Goal: Register for event/course

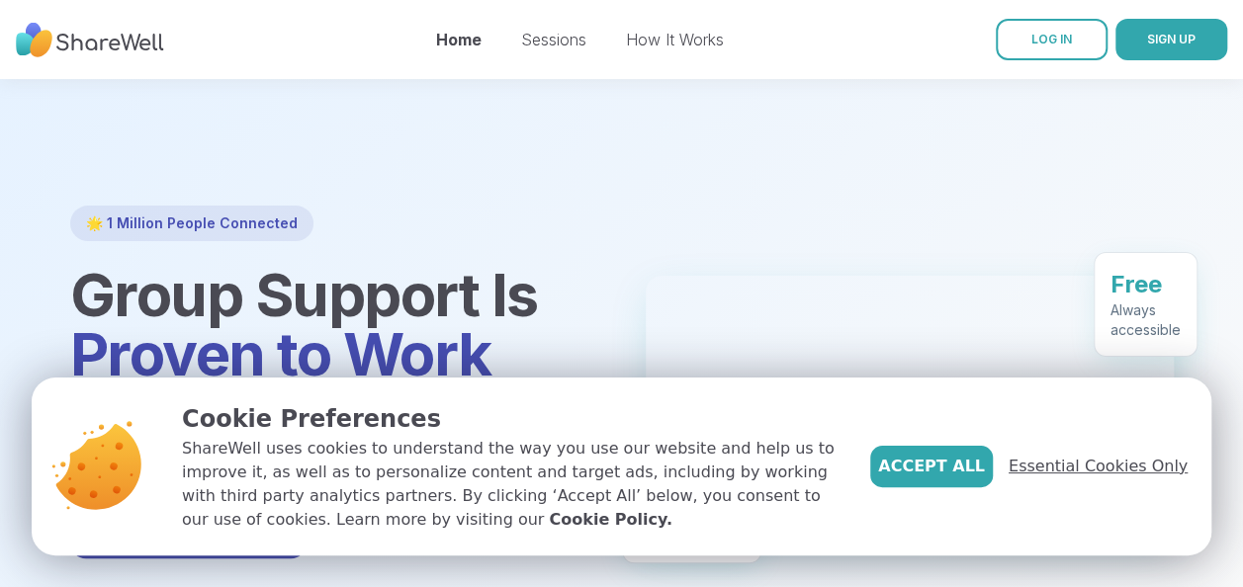
click at [1096, 463] on span "Essential Cookies Only" at bounding box center [1097, 467] width 179 height 24
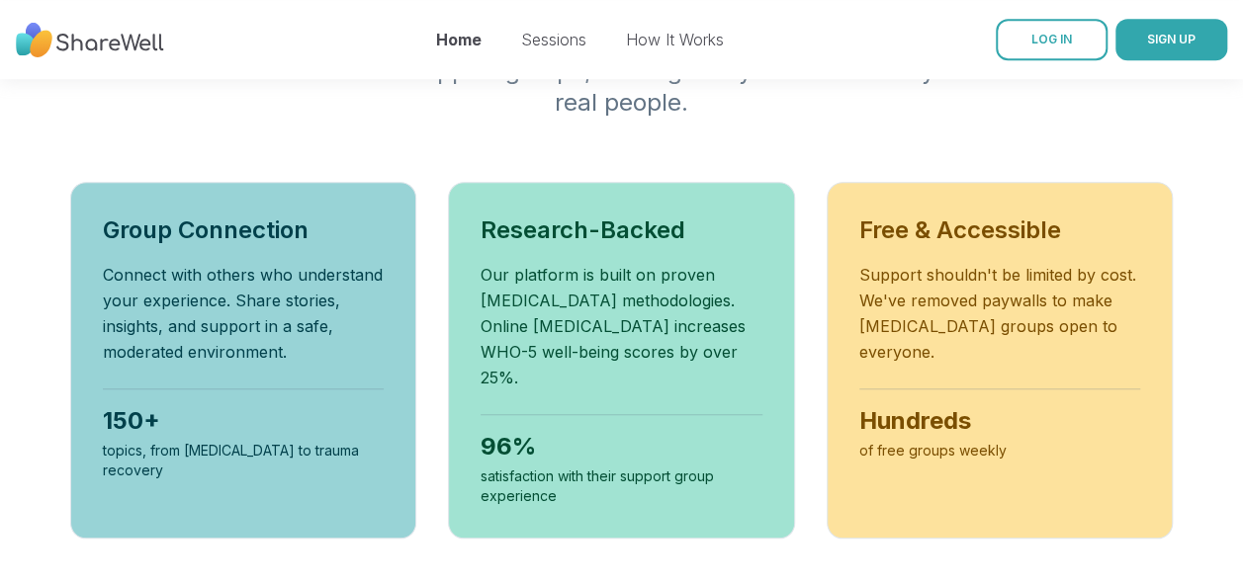
scroll to position [726, 0]
click at [360, 422] on div "150+" at bounding box center [244, 420] width 282 height 32
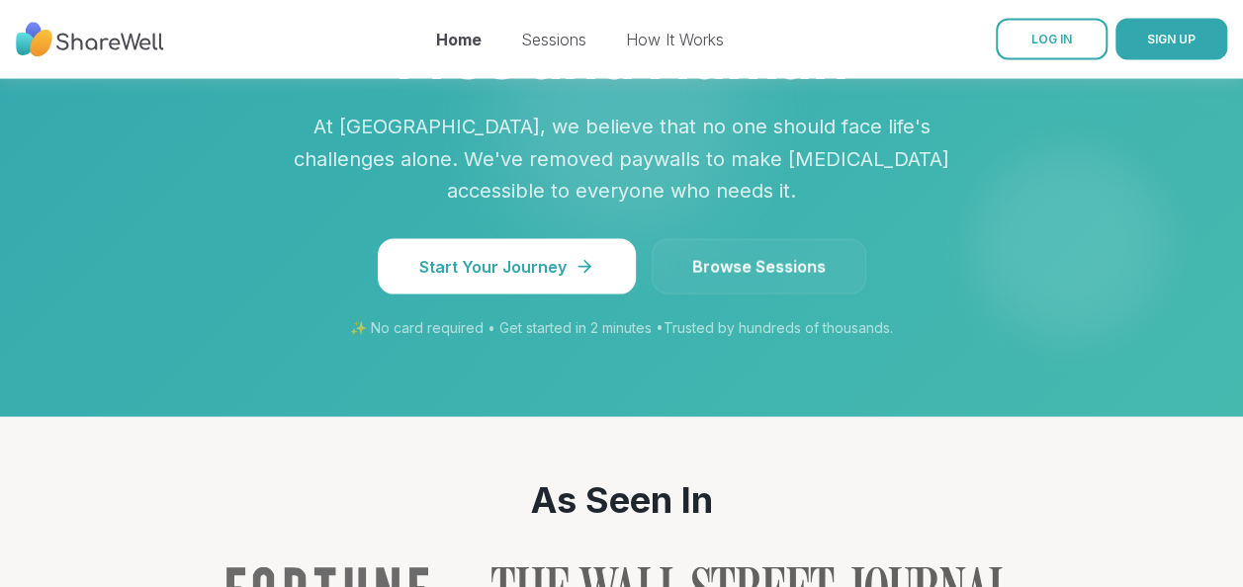
scroll to position [1879, 0]
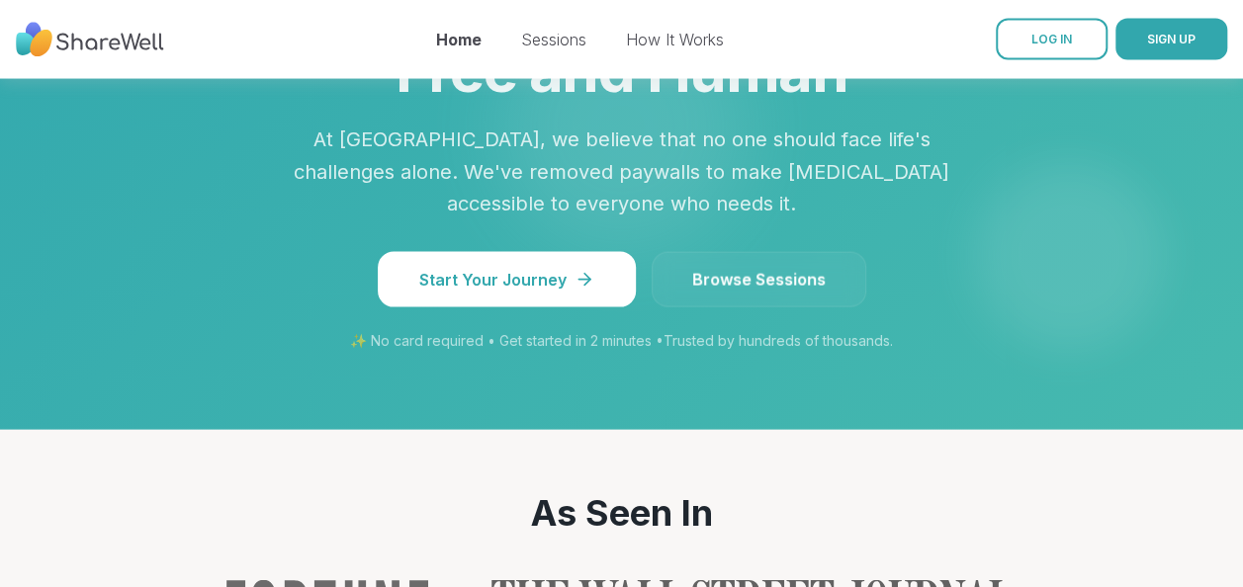
click at [724, 268] on span "Browse Sessions" at bounding box center [758, 280] width 133 height 24
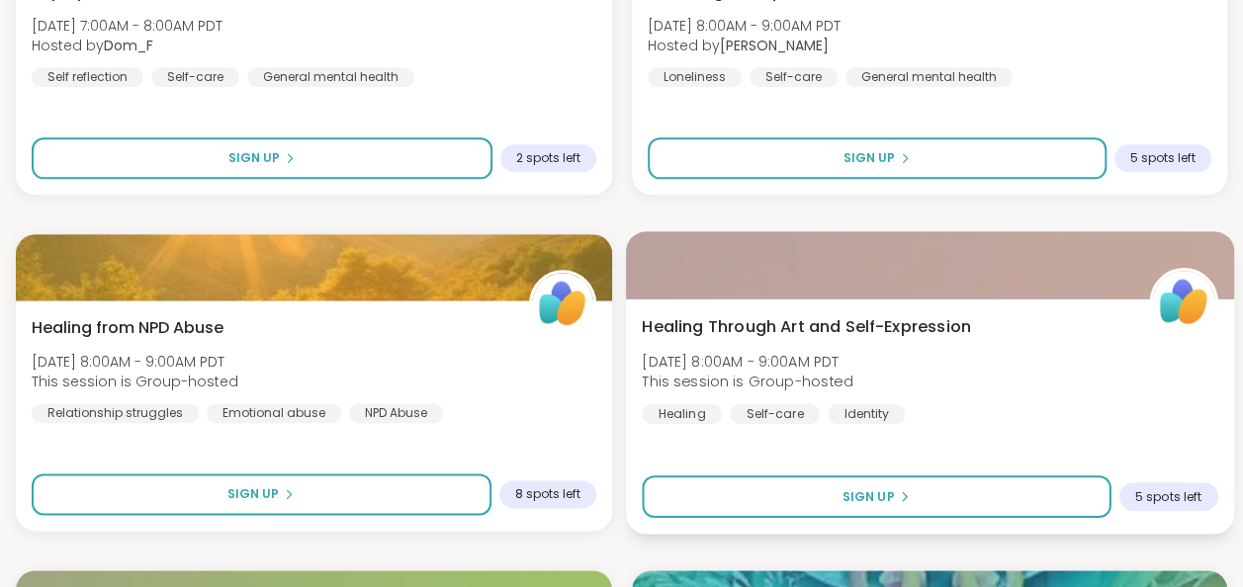
scroll to position [1066, 0]
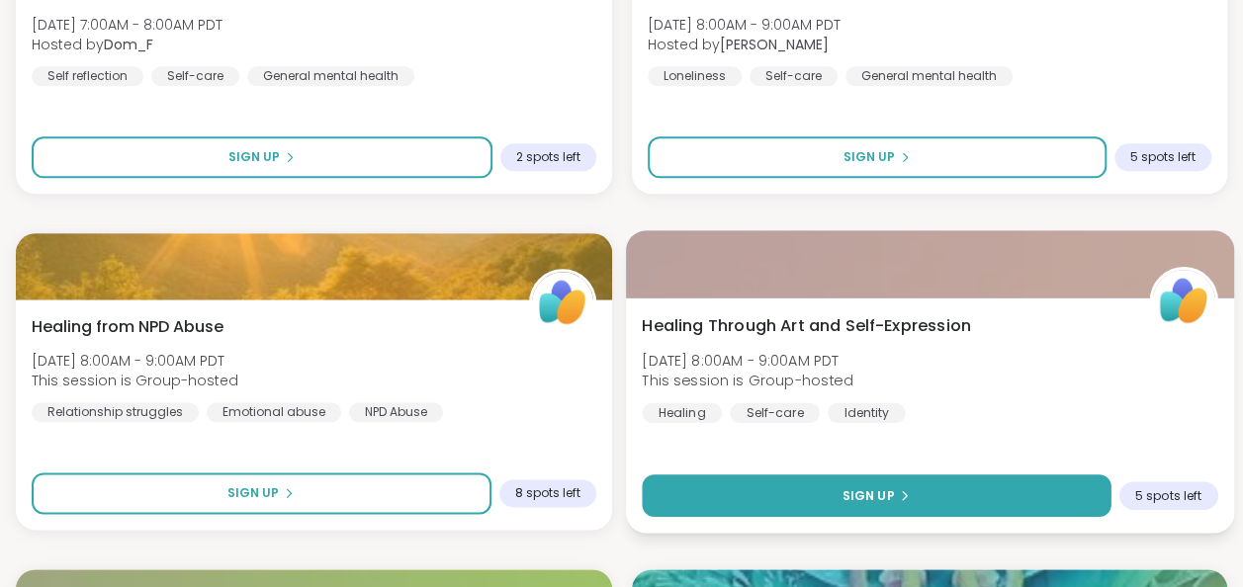
click at [846, 492] on span "Sign Up" at bounding box center [867, 495] width 52 height 18
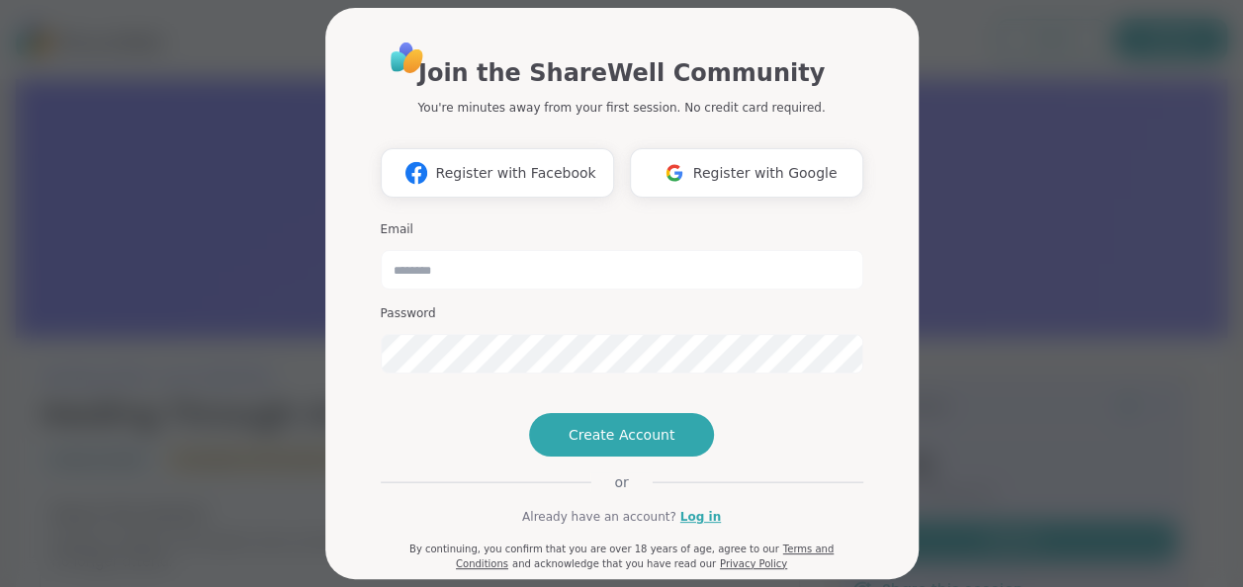
click at [996, 212] on div "Join the ShareWell Community You're minutes away from your first session. No cr…" at bounding box center [621, 293] width 1219 height 587
click at [582, 273] on input "email" at bounding box center [622, 270] width 482 height 40
type input "**********"
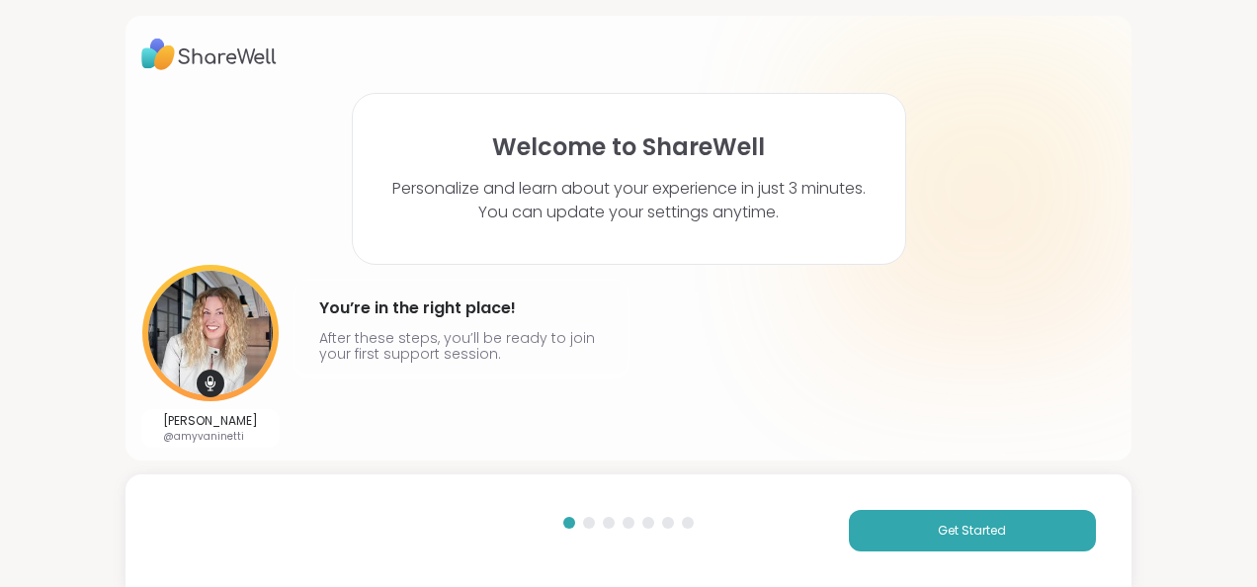
scroll to position [2, 0]
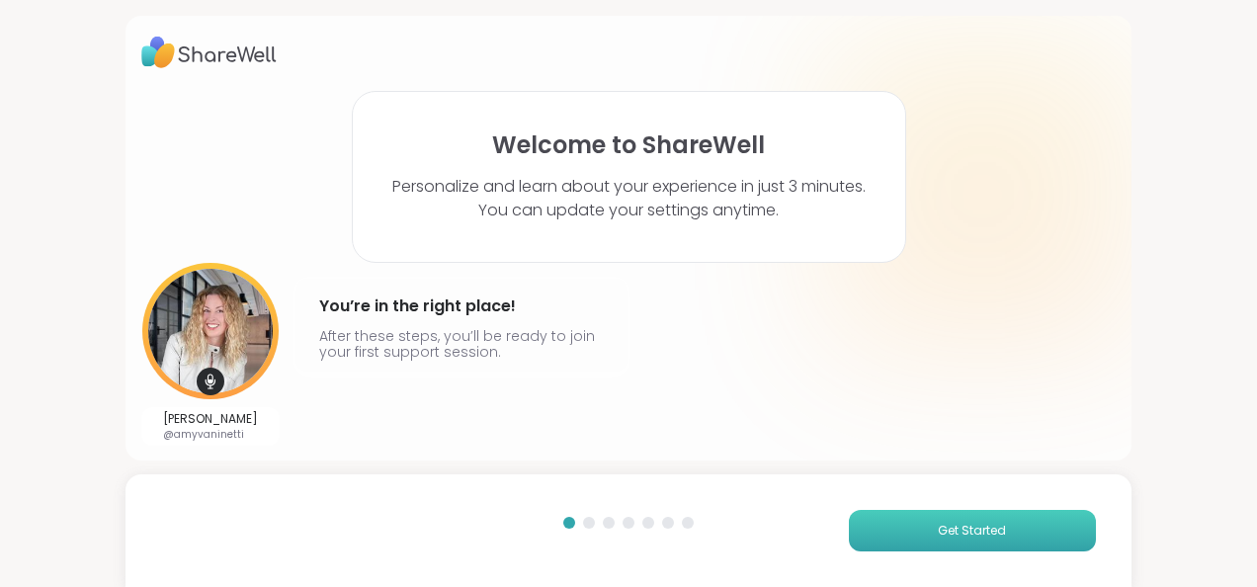
click at [941, 531] on span "Get Started" at bounding box center [972, 531] width 68 height 18
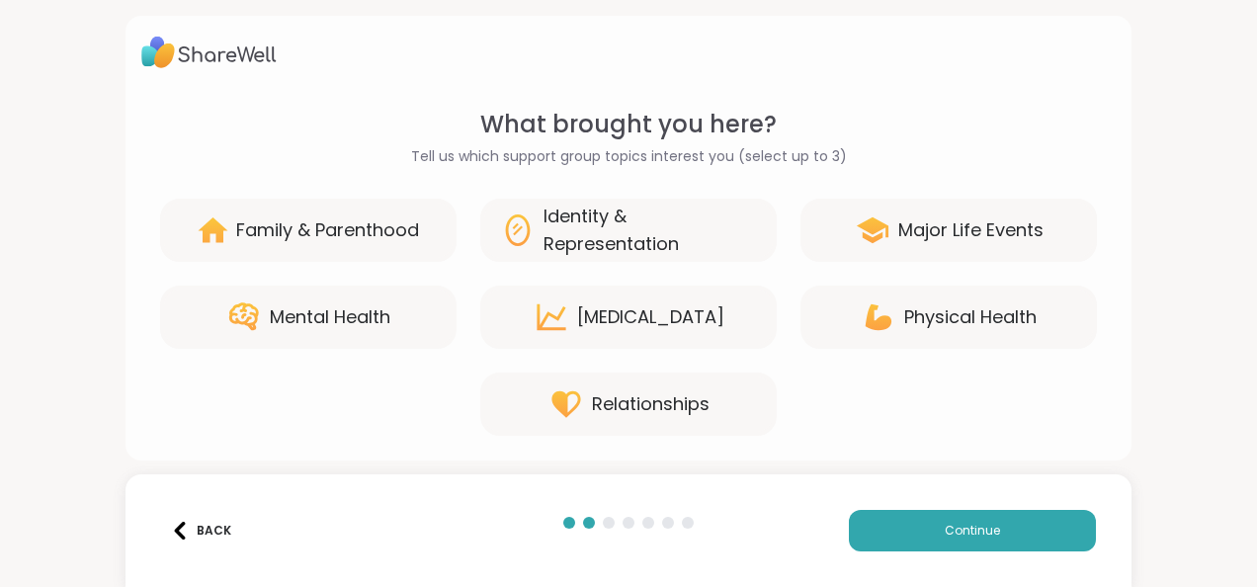
click at [626, 239] on div "Identity & Representation" at bounding box center [651, 230] width 214 height 55
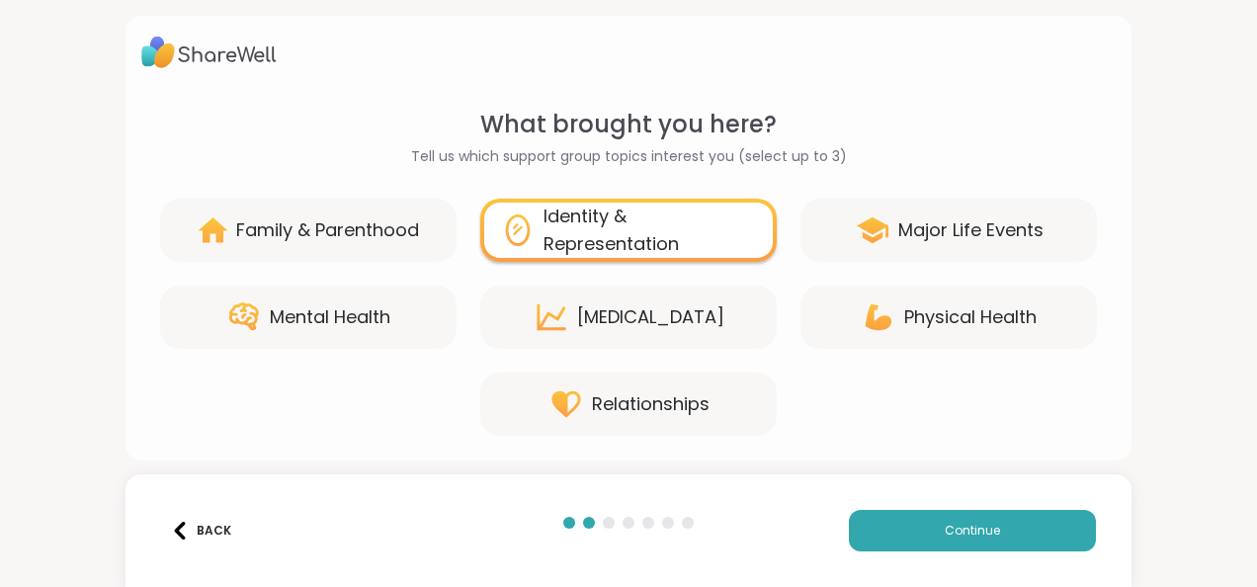
click at [391, 312] on div "Mental Health" at bounding box center [308, 317] width 297 height 63
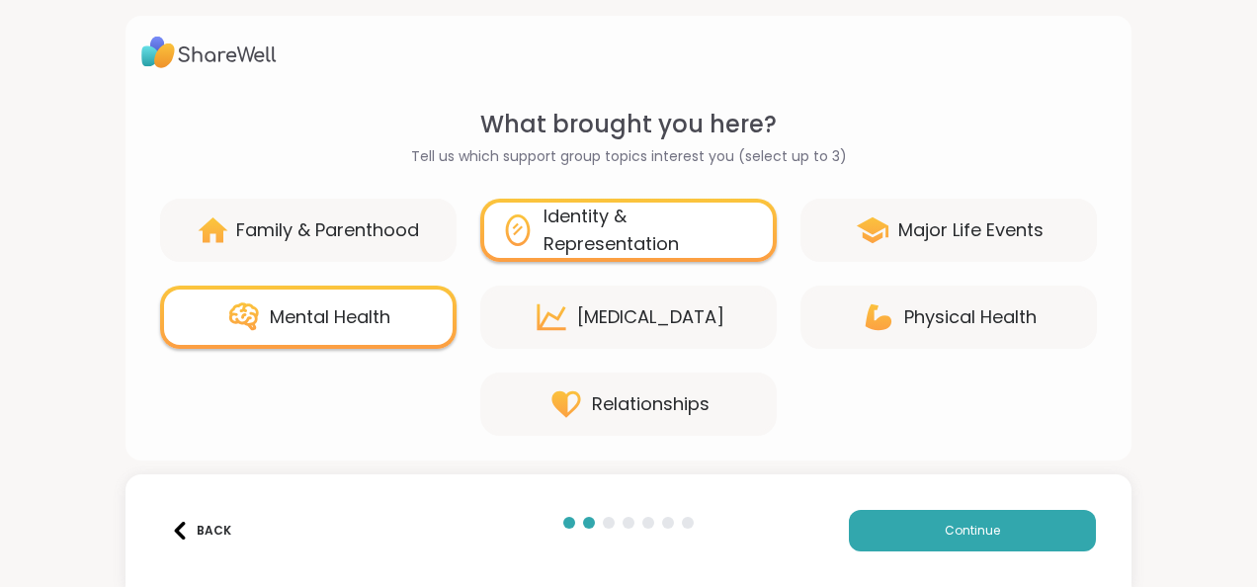
click at [623, 322] on div "[MEDICAL_DATA]" at bounding box center [650, 317] width 147 height 28
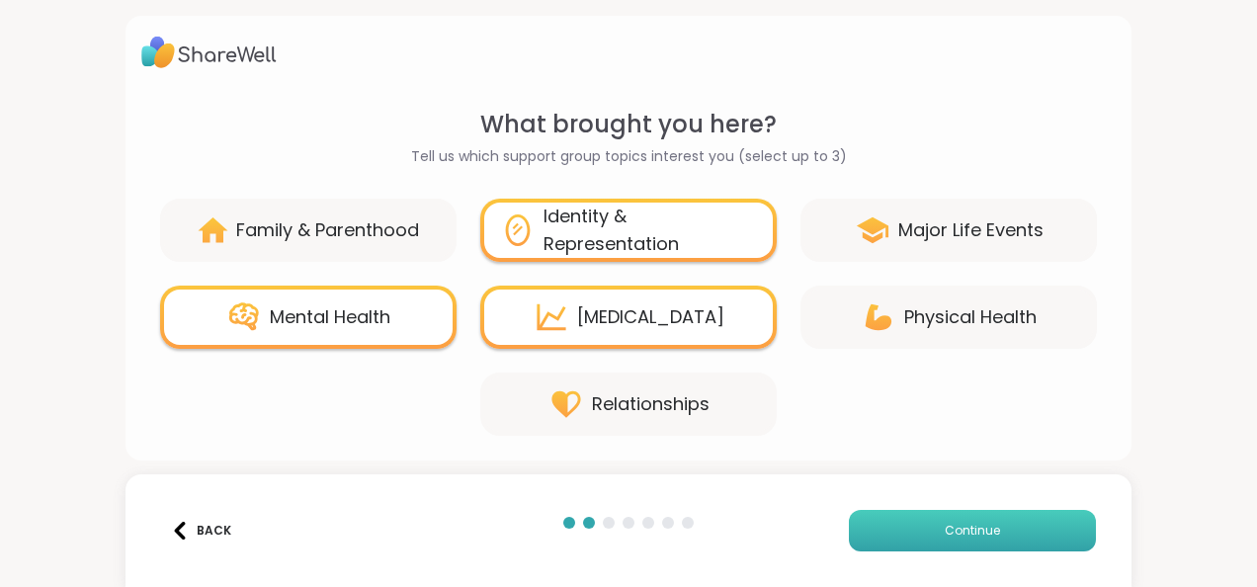
click at [945, 536] on span "Continue" at bounding box center [972, 531] width 55 height 18
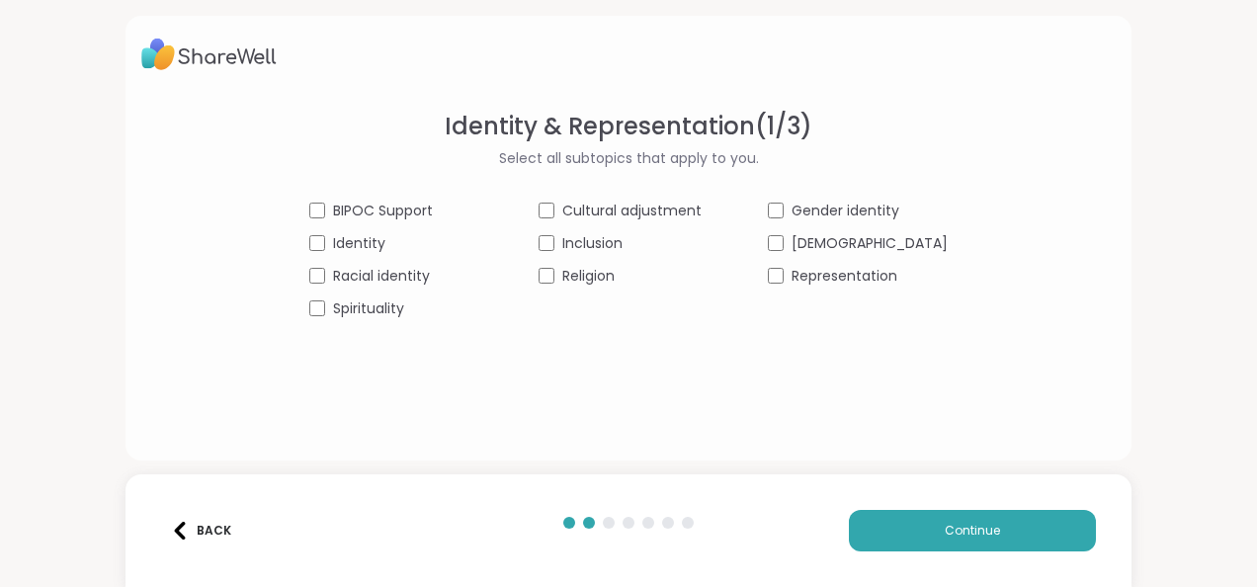
click at [373, 241] on span "Identity" at bounding box center [359, 243] width 52 height 21
click at [915, 522] on button "Continue" at bounding box center [972, 531] width 247 height 42
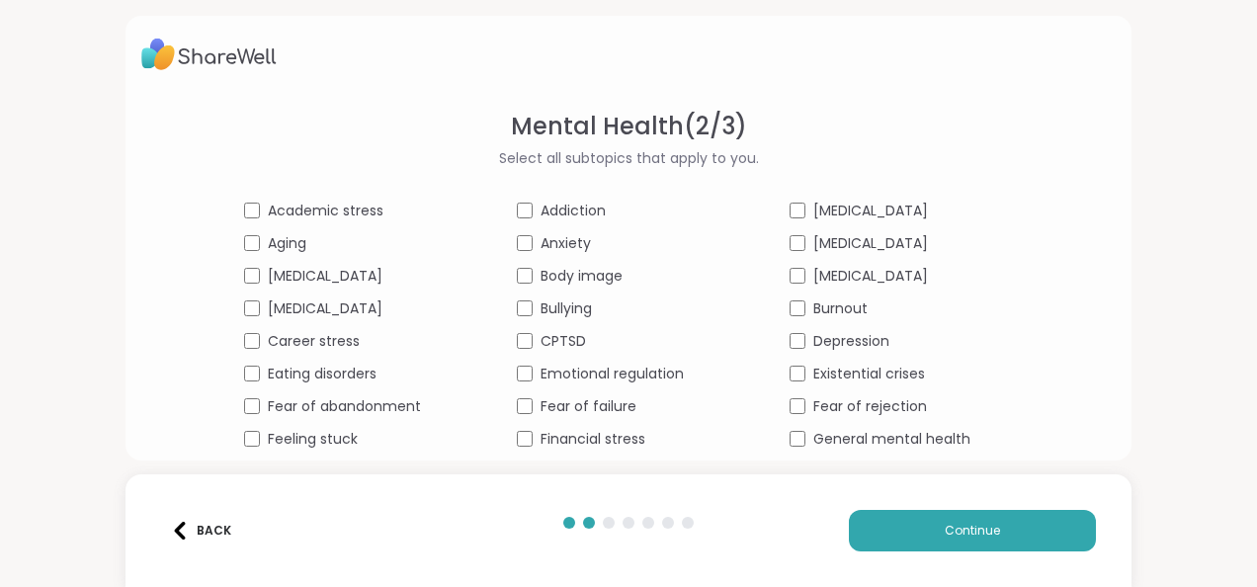
click at [268, 439] on span "Feeling stuck" at bounding box center [313, 439] width 90 height 21
click at [268, 407] on span "Fear of abandonment" at bounding box center [344, 406] width 153 height 21
click at [268, 374] on span "Eating disorders" at bounding box center [322, 374] width 109 height 21
click at [268, 342] on span "Career stress" at bounding box center [314, 341] width 92 height 21
click at [268, 275] on span "[MEDICAL_DATA]" at bounding box center [325, 276] width 115 height 21
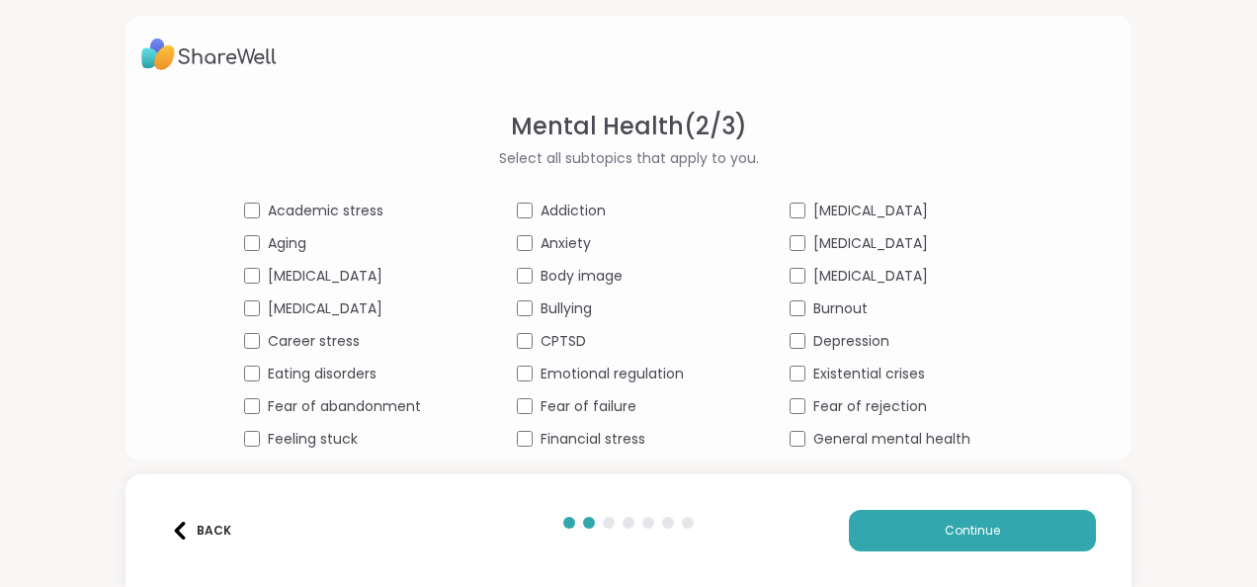
click at [541, 242] on span "Anxiety" at bounding box center [566, 243] width 50 height 21
click at [541, 282] on span "Body image" at bounding box center [582, 276] width 82 height 21
click at [575, 400] on span "Fear of failure" at bounding box center [589, 406] width 96 height 21
click at [835, 216] on div "[MEDICAL_DATA]" at bounding box center [901, 211] width 223 height 21
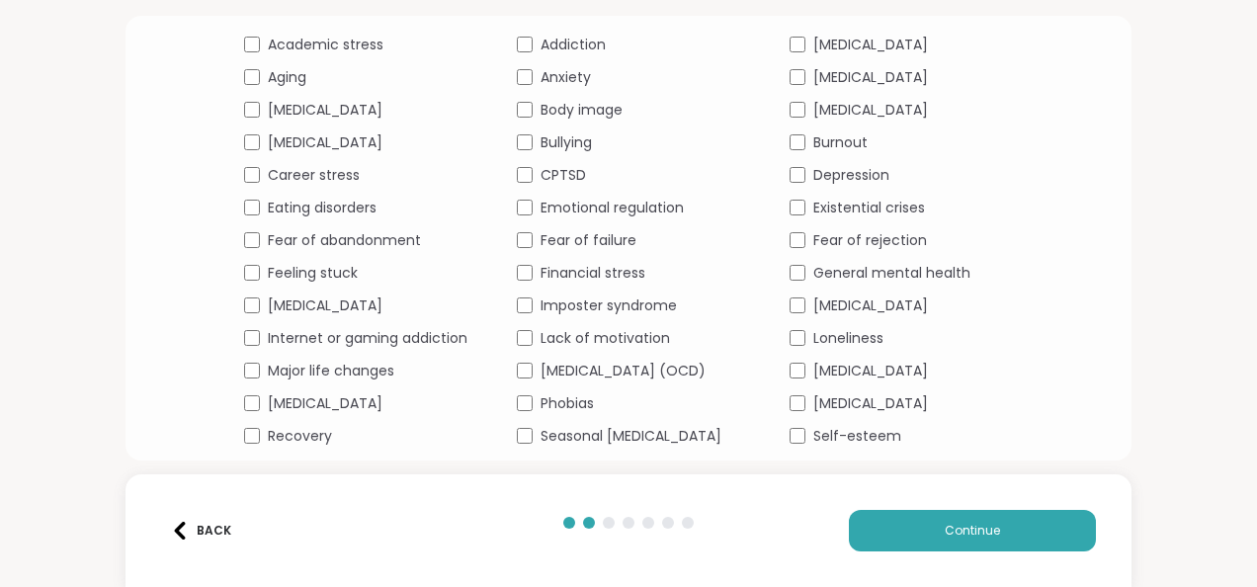
scroll to position [237, 0]
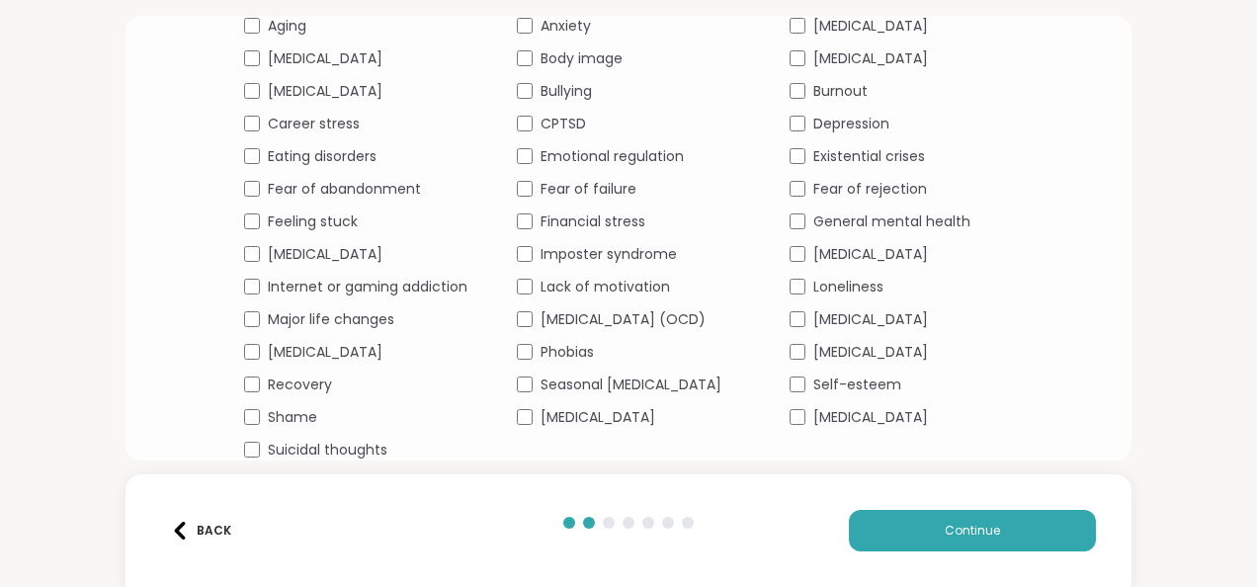
click at [541, 277] on span "Lack of motivation" at bounding box center [605, 287] width 129 height 21
click at [268, 309] on span "Major life changes" at bounding box center [331, 319] width 127 height 21
click at [864, 277] on span "Loneliness" at bounding box center [849, 287] width 70 height 21
click at [857, 414] on span "[MEDICAL_DATA]" at bounding box center [871, 417] width 115 height 21
click at [886, 179] on span "Fear of rejection" at bounding box center [871, 189] width 114 height 21
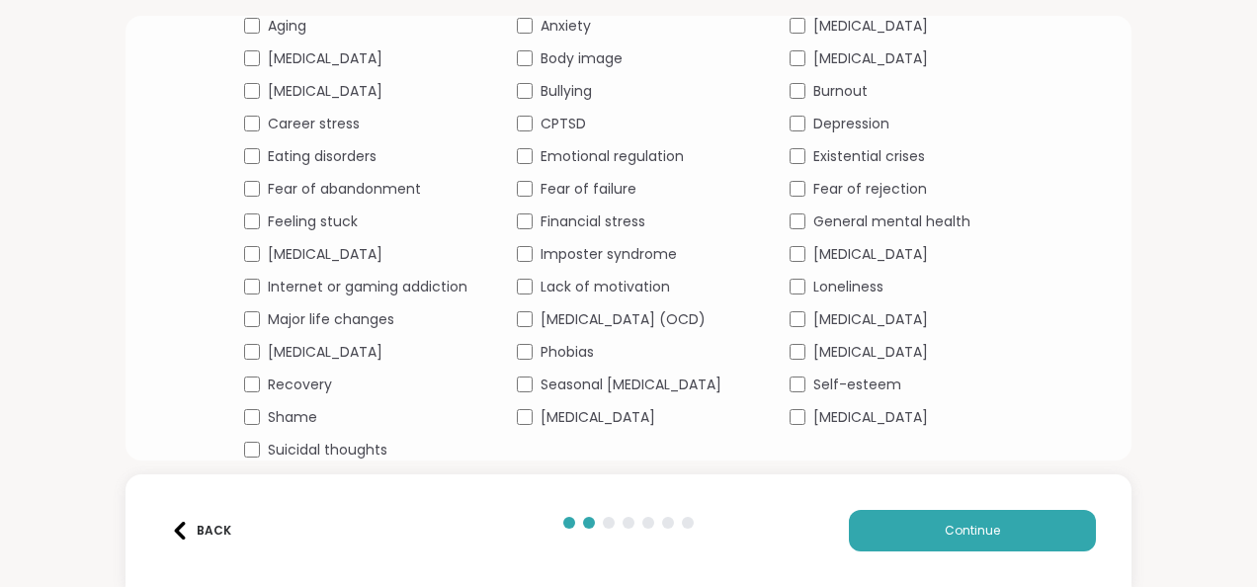
click at [268, 415] on span "Shame" at bounding box center [292, 417] width 49 height 21
click at [541, 415] on span "[MEDICAL_DATA]" at bounding box center [598, 417] width 115 height 21
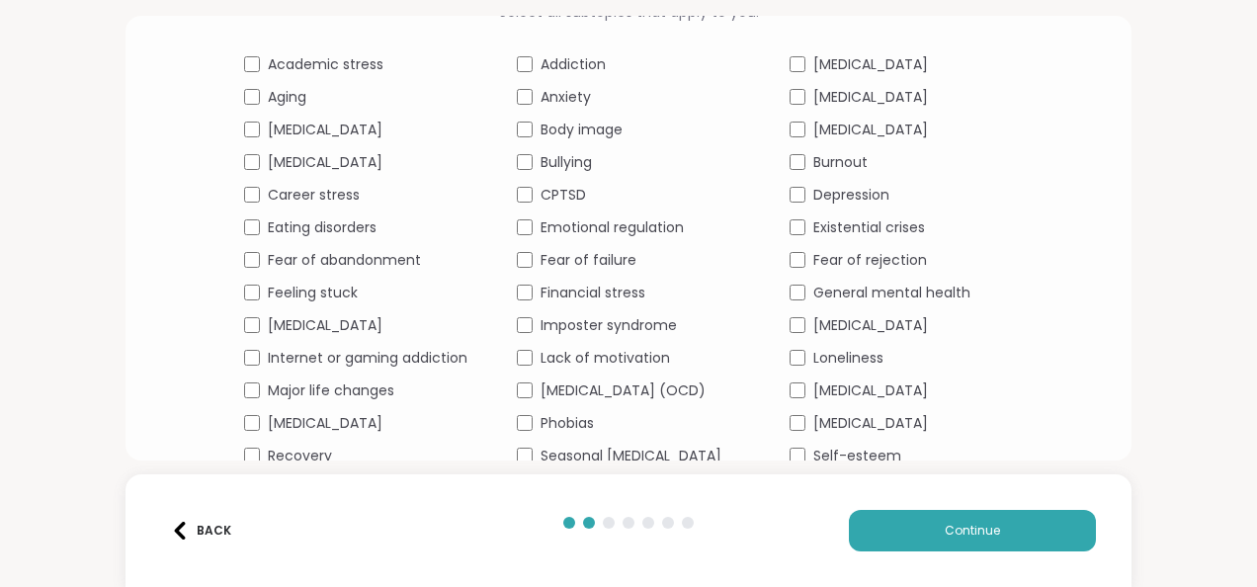
scroll to position [142, 0]
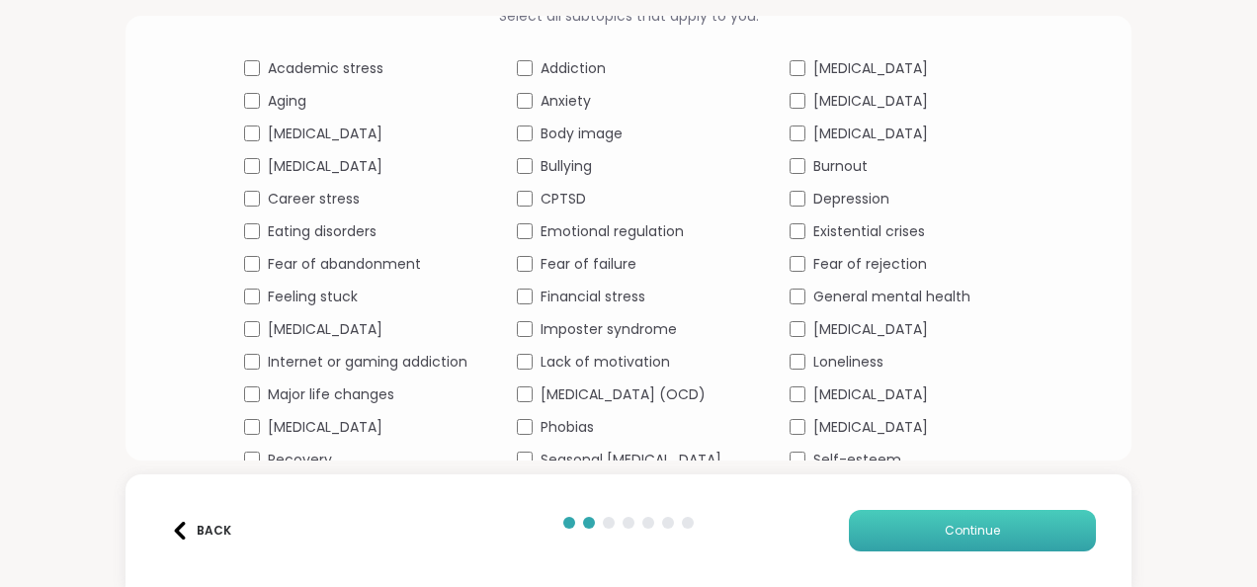
click at [926, 534] on button "Continue" at bounding box center [972, 531] width 247 height 42
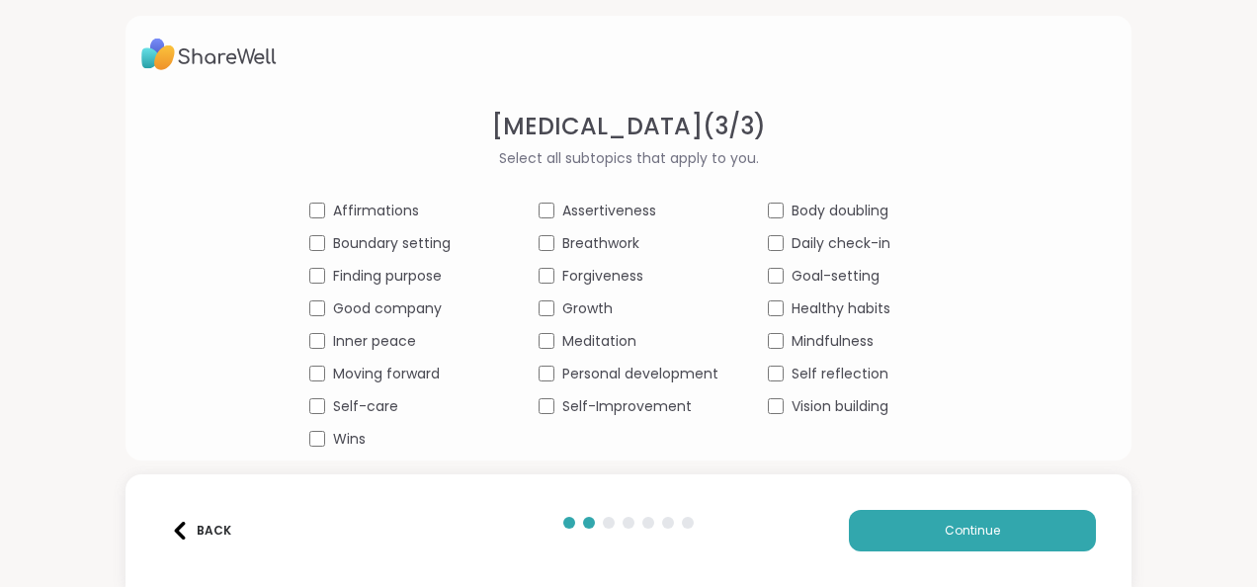
scroll to position [20, 0]
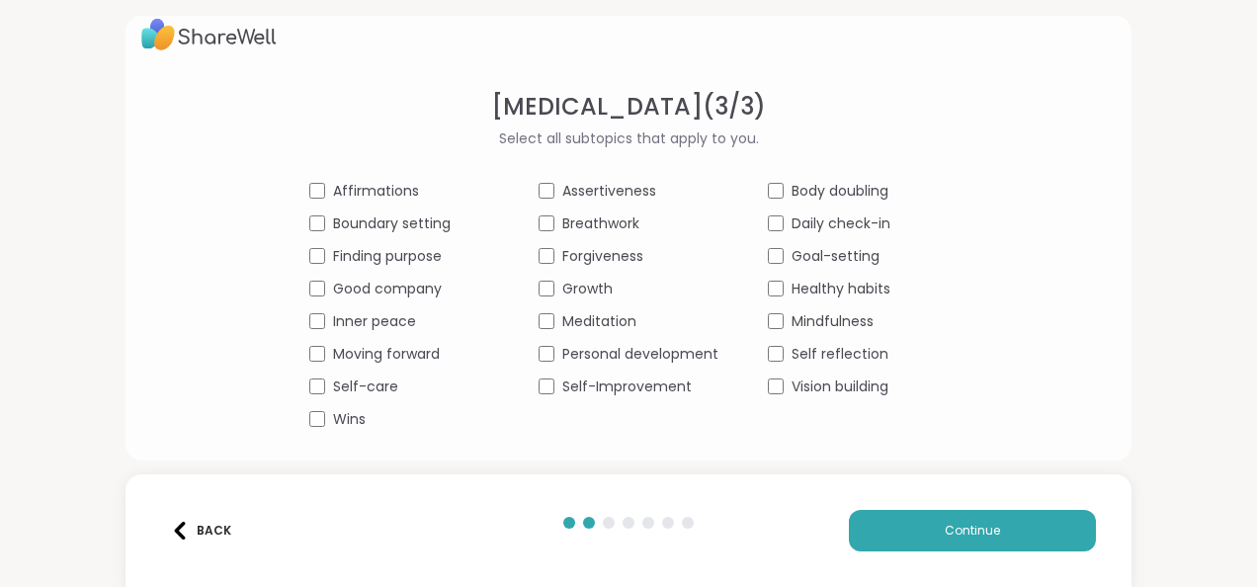
click at [368, 184] on span "Affirmations" at bounding box center [376, 191] width 86 height 21
click at [372, 219] on span "Boundary setting" at bounding box center [392, 224] width 118 height 21
click at [369, 257] on span "Finding purpose" at bounding box center [387, 256] width 109 height 21
click at [370, 320] on span "Inner peace" at bounding box center [374, 321] width 83 height 21
click at [370, 387] on span "Self-care" at bounding box center [365, 387] width 65 height 21
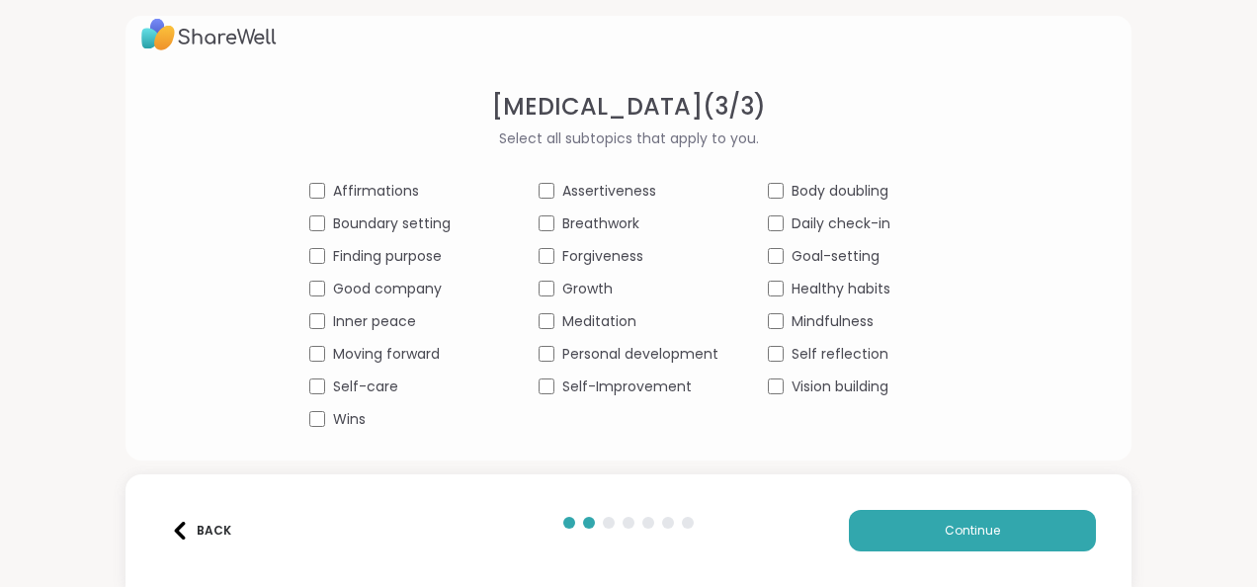
click at [626, 184] on span "Assertiveness" at bounding box center [609, 191] width 94 height 21
click at [594, 216] on span "Breathwork" at bounding box center [600, 224] width 77 height 21
click at [591, 253] on span "Forgiveness" at bounding box center [602, 256] width 81 height 21
click at [585, 291] on span "Growth" at bounding box center [587, 289] width 50 height 21
click at [592, 318] on span "Meditation" at bounding box center [599, 321] width 74 height 21
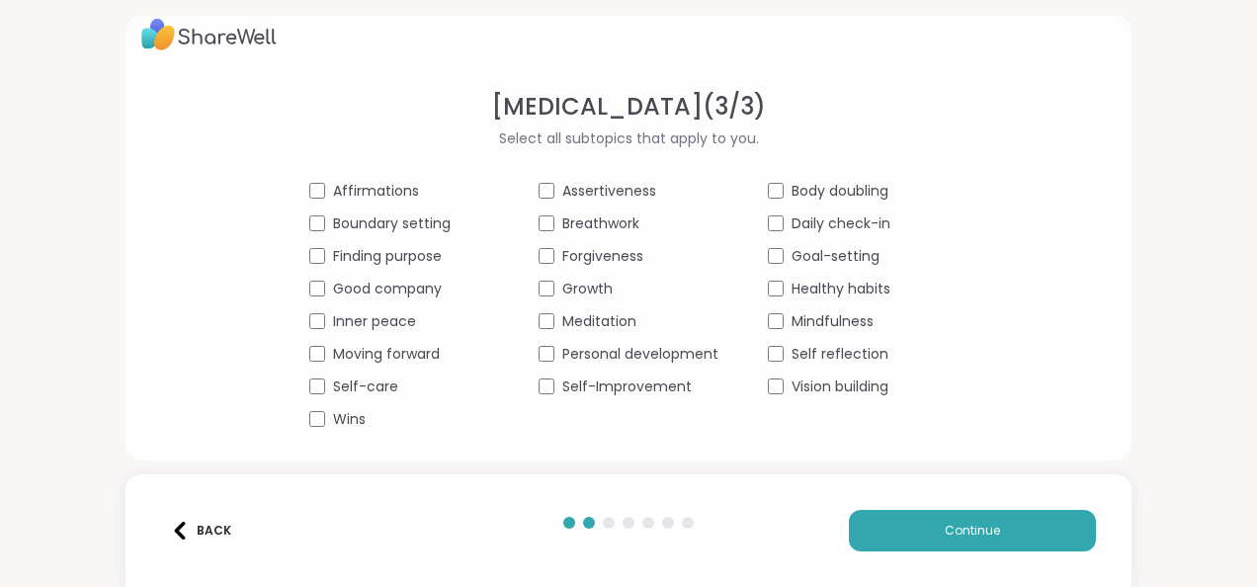
click at [603, 358] on span "Personal development" at bounding box center [640, 354] width 156 height 21
click at [624, 391] on span "Self-Improvement" at bounding box center [626, 387] width 129 height 21
click at [814, 293] on span "Healthy habits" at bounding box center [841, 289] width 99 height 21
click at [818, 313] on span "Mindfulness" at bounding box center [833, 321] width 82 height 21
click at [823, 354] on span "Self reflection" at bounding box center [840, 354] width 97 height 21
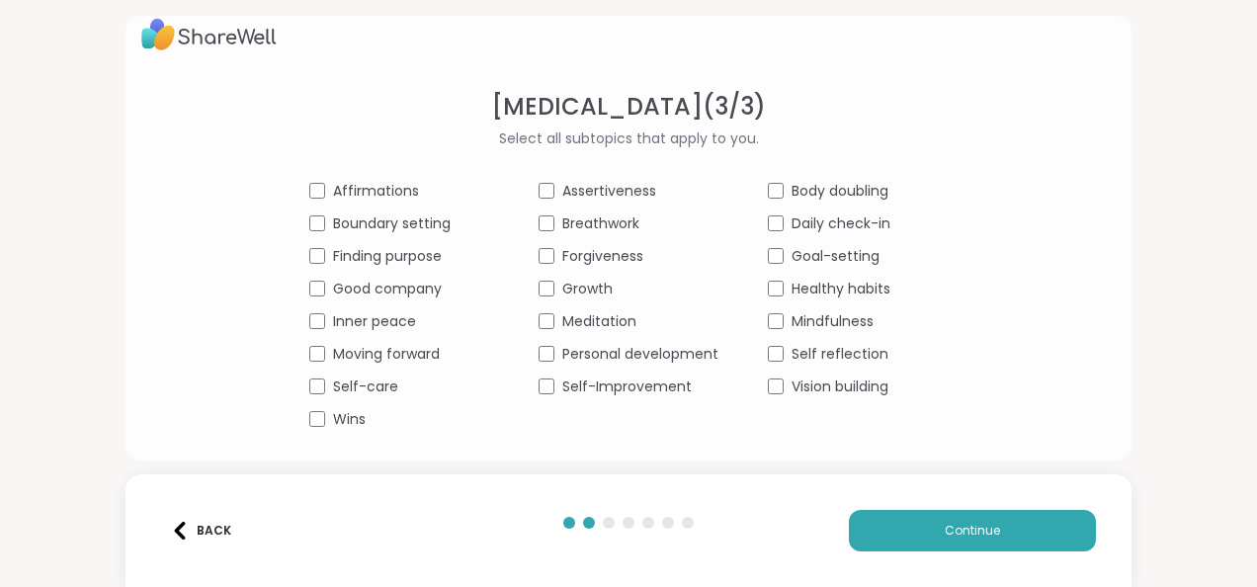
click at [829, 391] on span "Vision building" at bounding box center [840, 387] width 97 height 21
click at [896, 534] on button "Continue" at bounding box center [972, 531] width 247 height 42
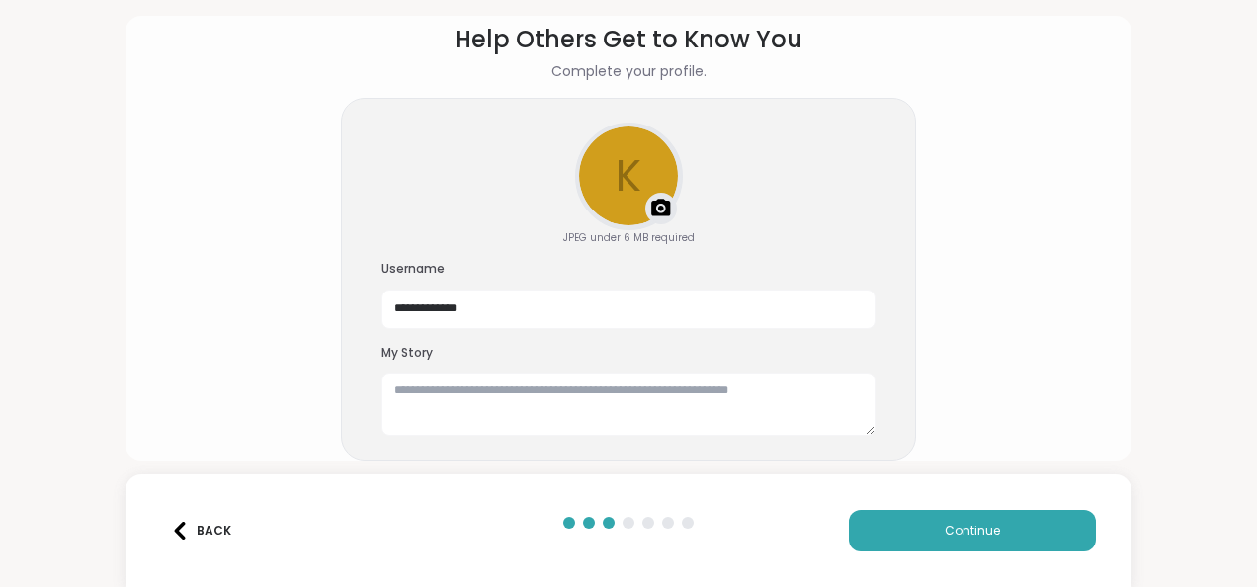
scroll to position [87, 0]
